Goal: Task Accomplishment & Management: Complete application form

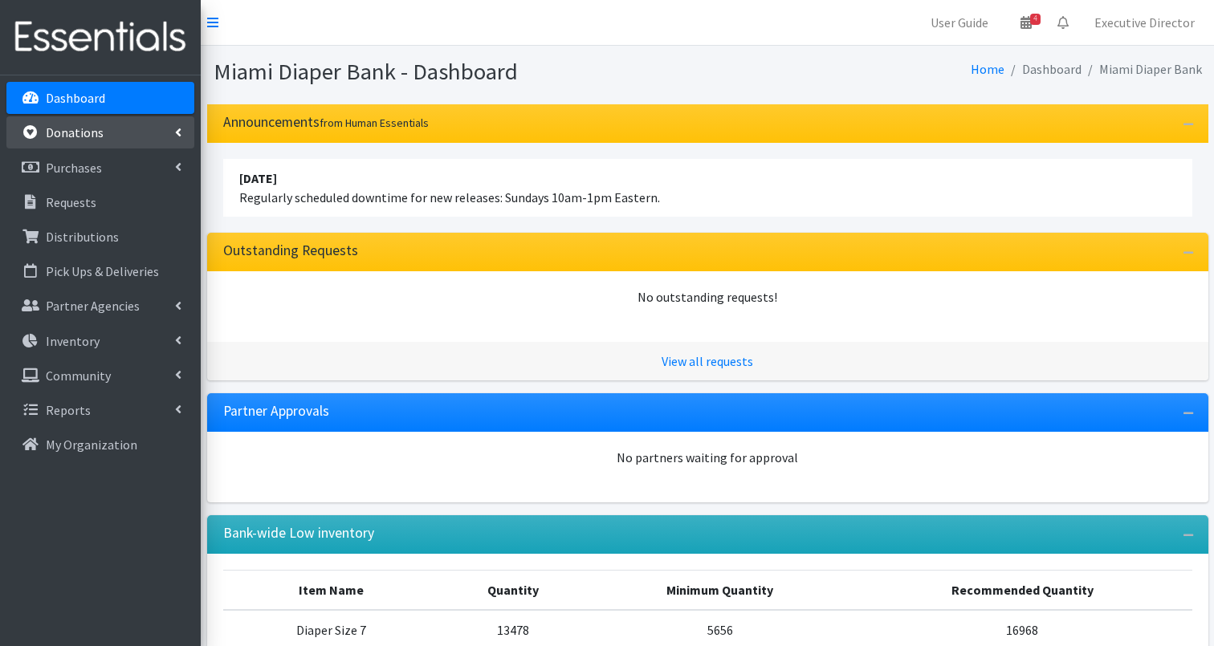
click at [80, 132] on p "Donations" at bounding box center [75, 132] width 58 height 16
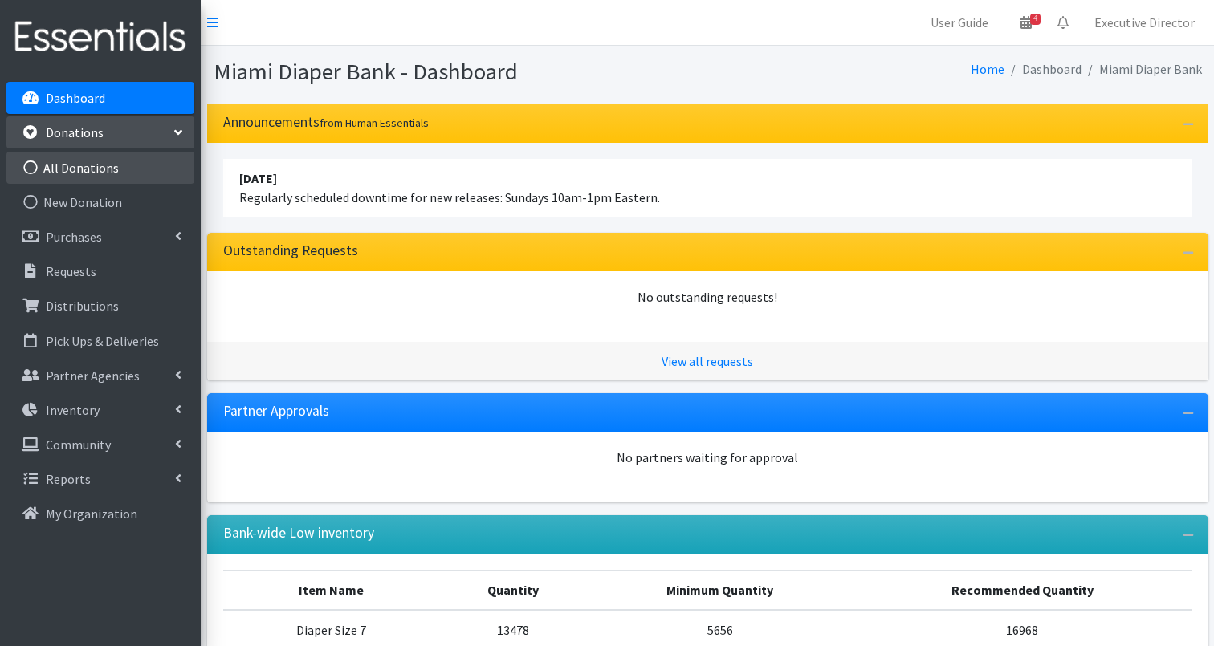
click at [105, 163] on link "All Donations" at bounding box center [100, 168] width 188 height 32
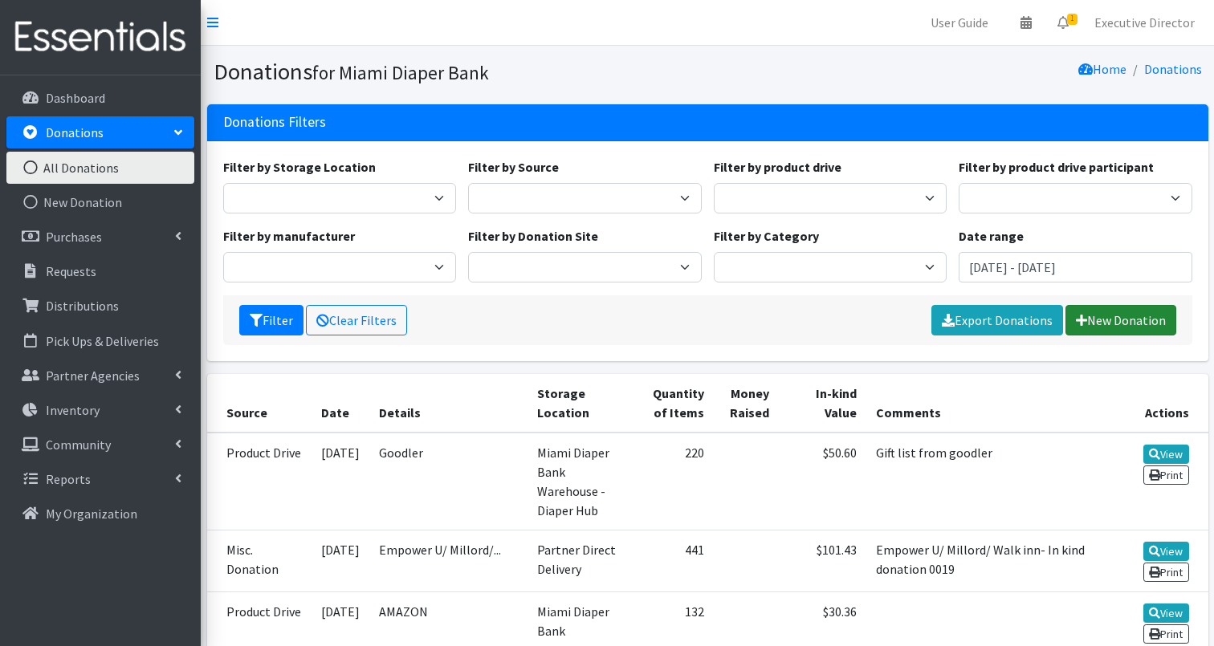
click at [1119, 321] on link "New Donation" at bounding box center [1121, 320] width 111 height 31
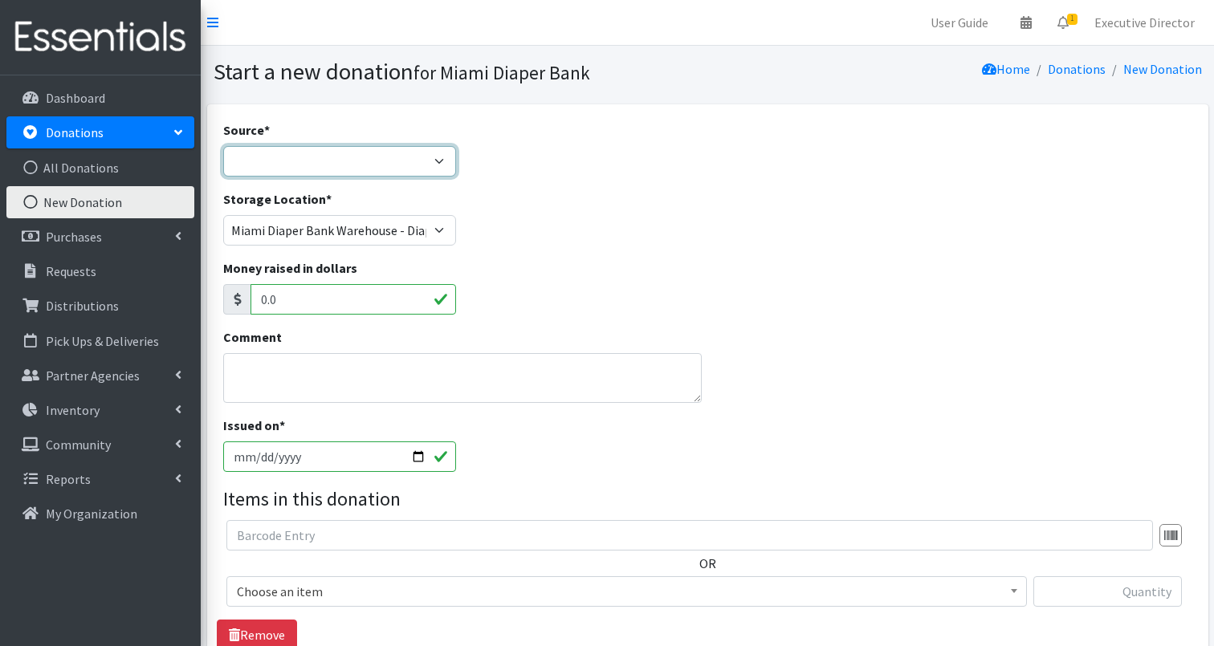
select select "Manufacturer"
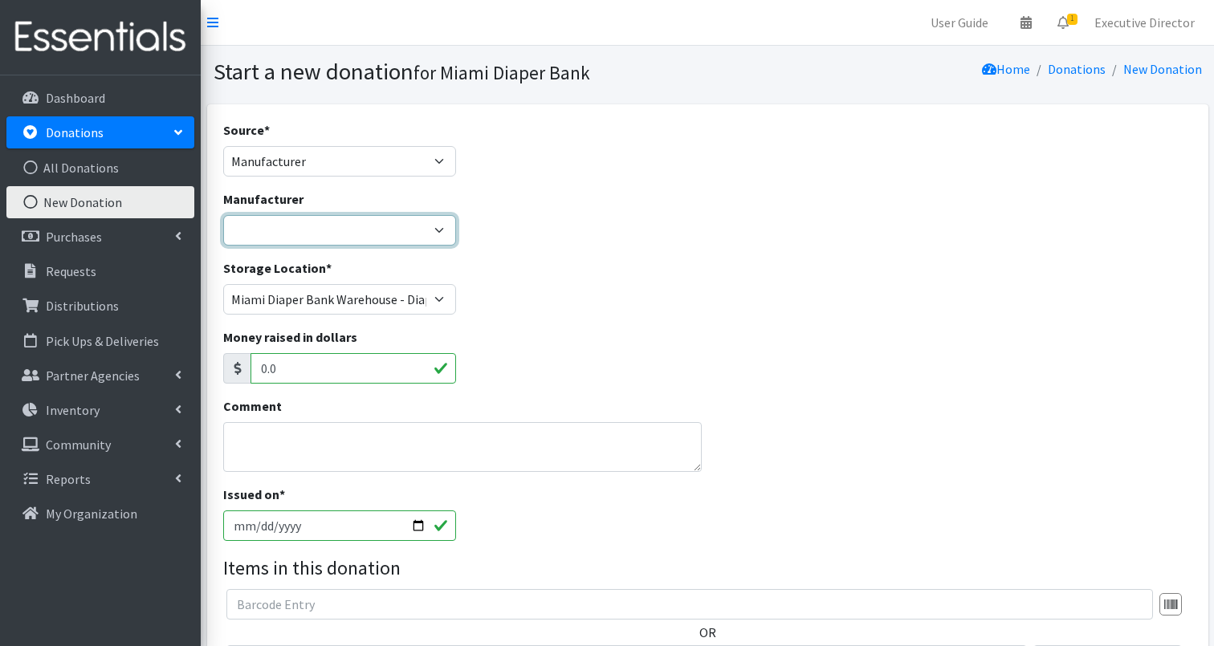
select select "134"
click at [634, 237] on div "Manufacturer Amazon Wishlist Baby2Baby Brickell Women Cottiery Dollars Day Inte…" at bounding box center [707, 224] width 981 height 69
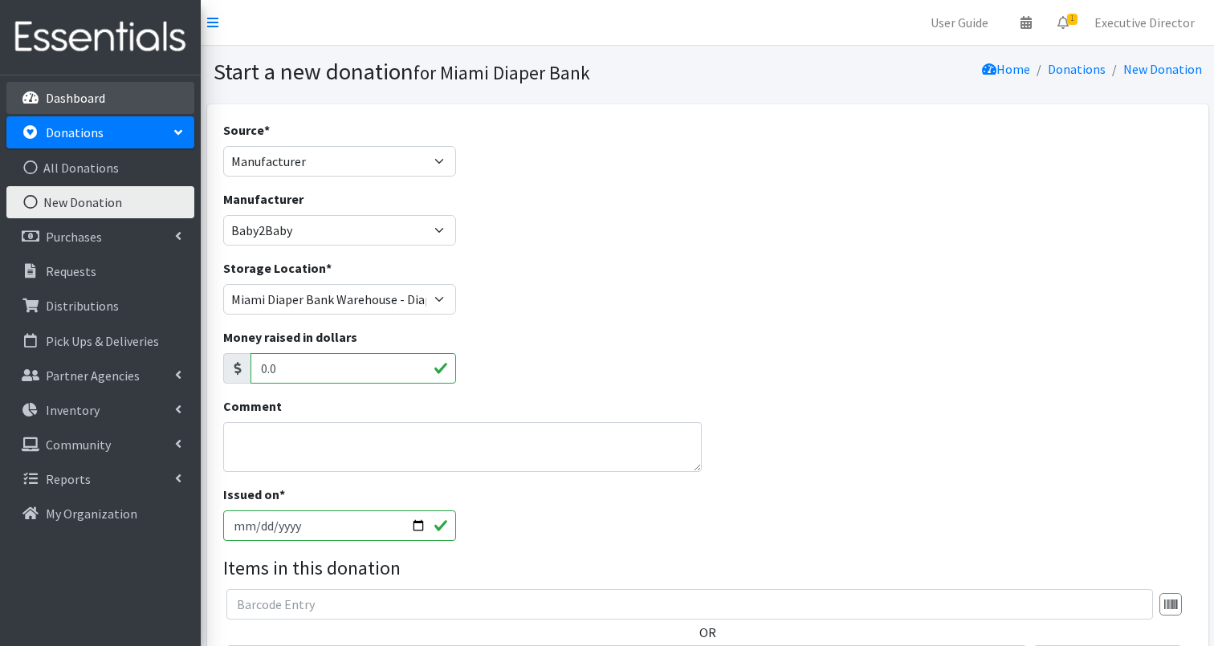
click at [91, 94] on p "Dashboard" at bounding box center [75, 98] width 59 height 16
